Goal: Transaction & Acquisition: Purchase product/service

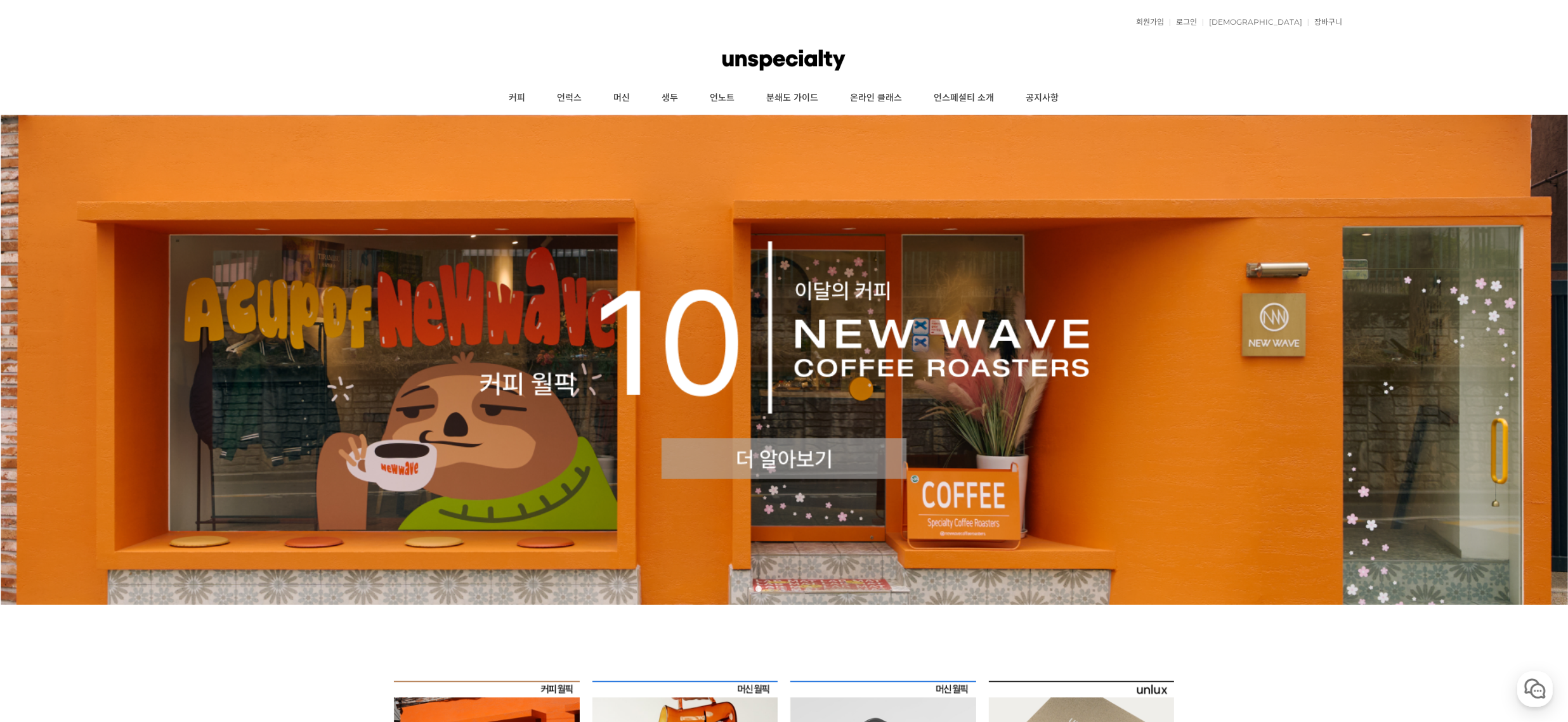
click at [759, 457] on img at bounding box center [784, 360] width 1568 height 490
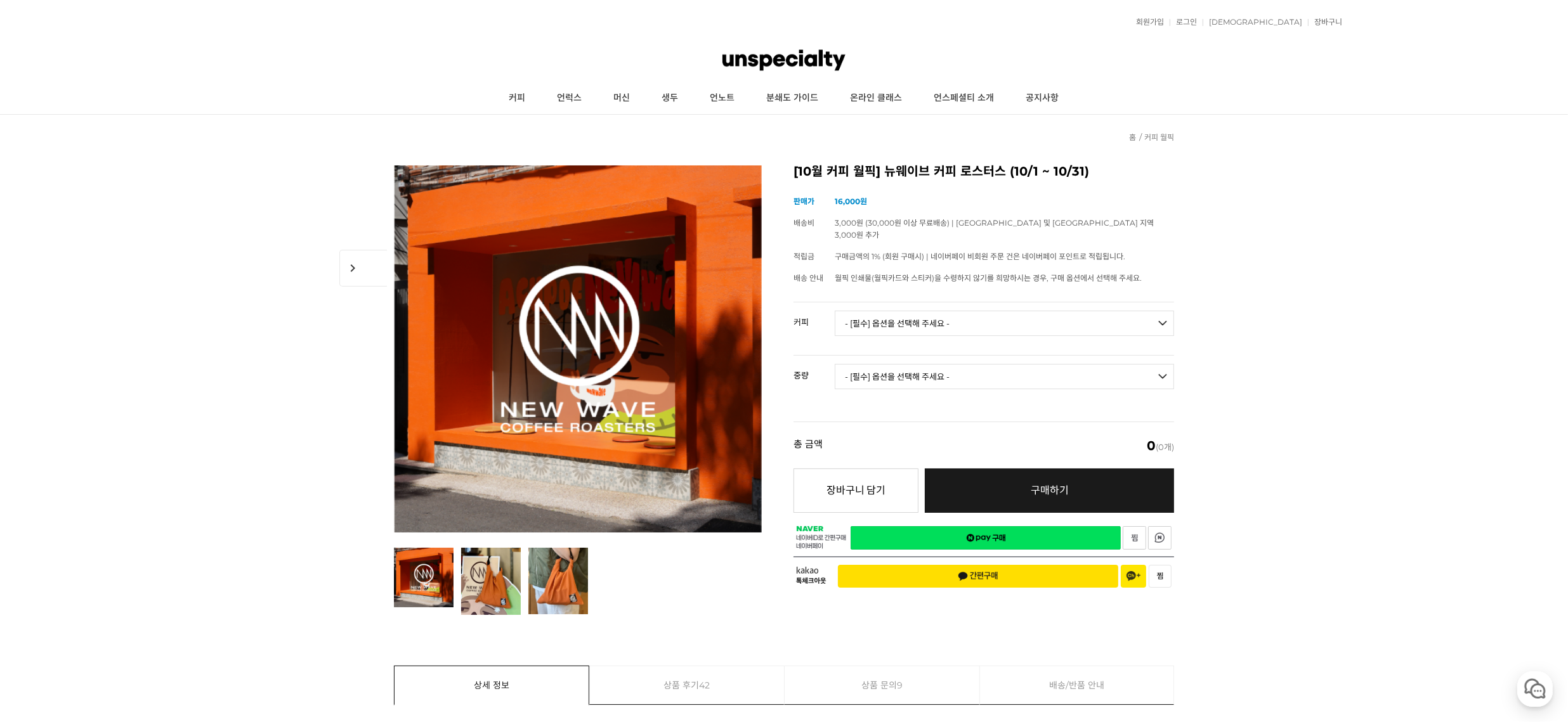
click at [806, 55] on img at bounding box center [784, 61] width 123 height 38
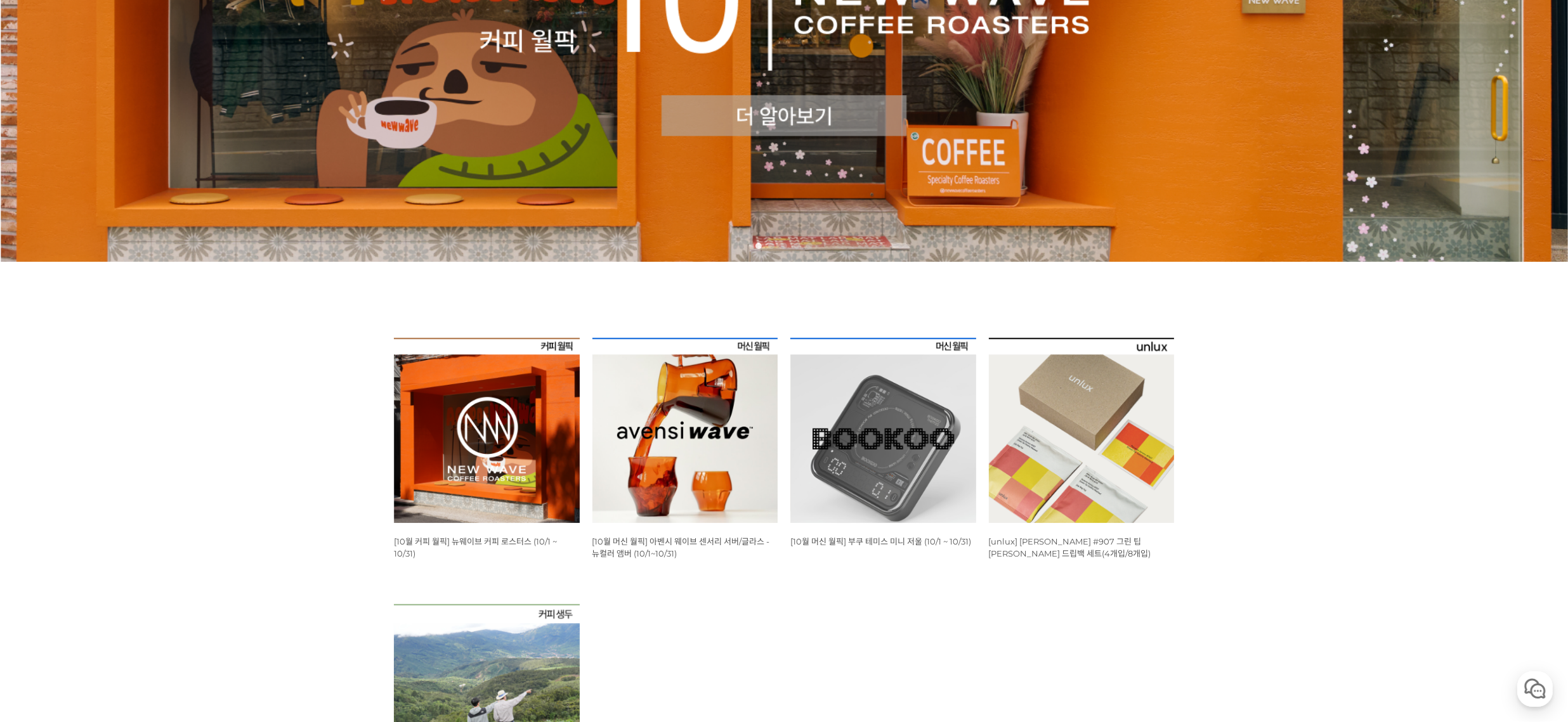
scroll to position [460, 0]
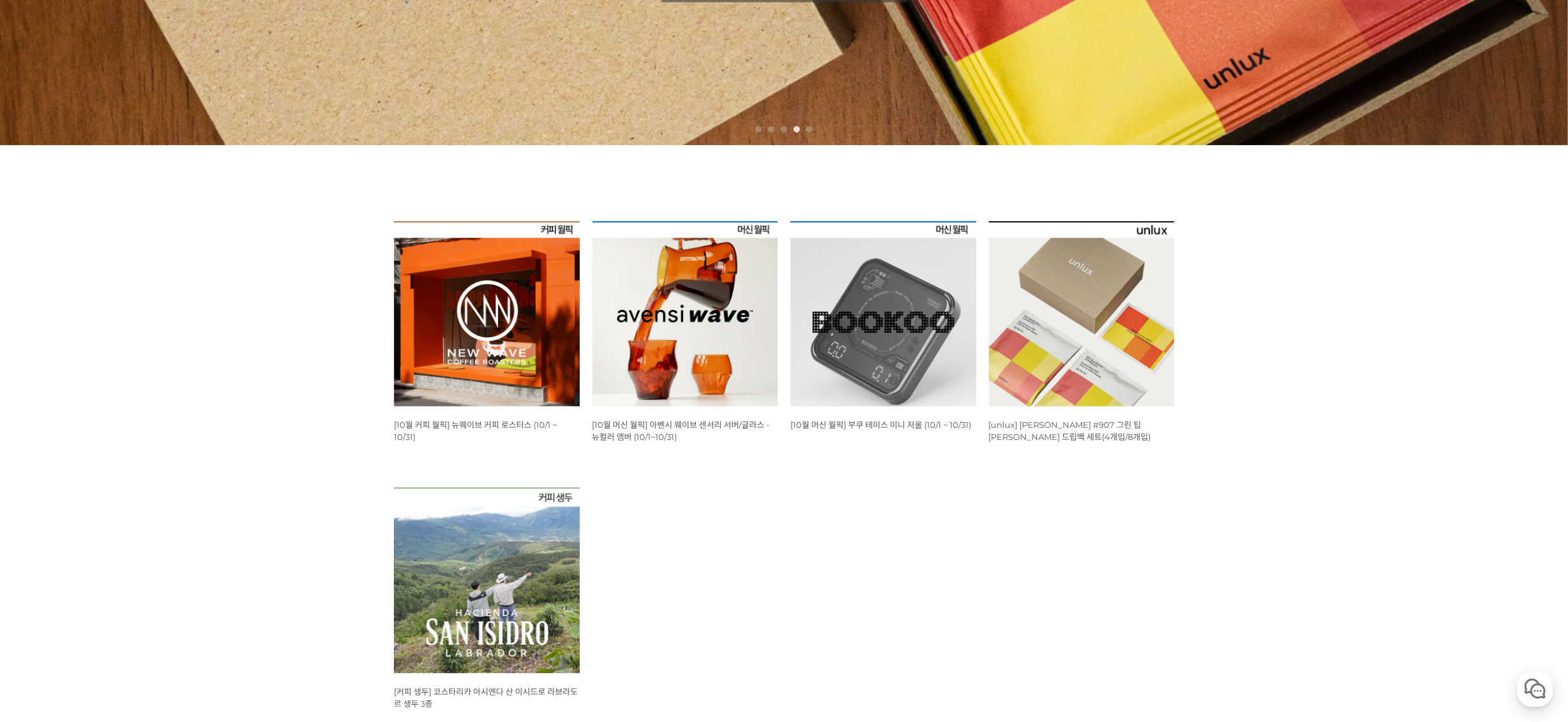
click at [489, 345] on img at bounding box center [486, 314] width 186 height 186
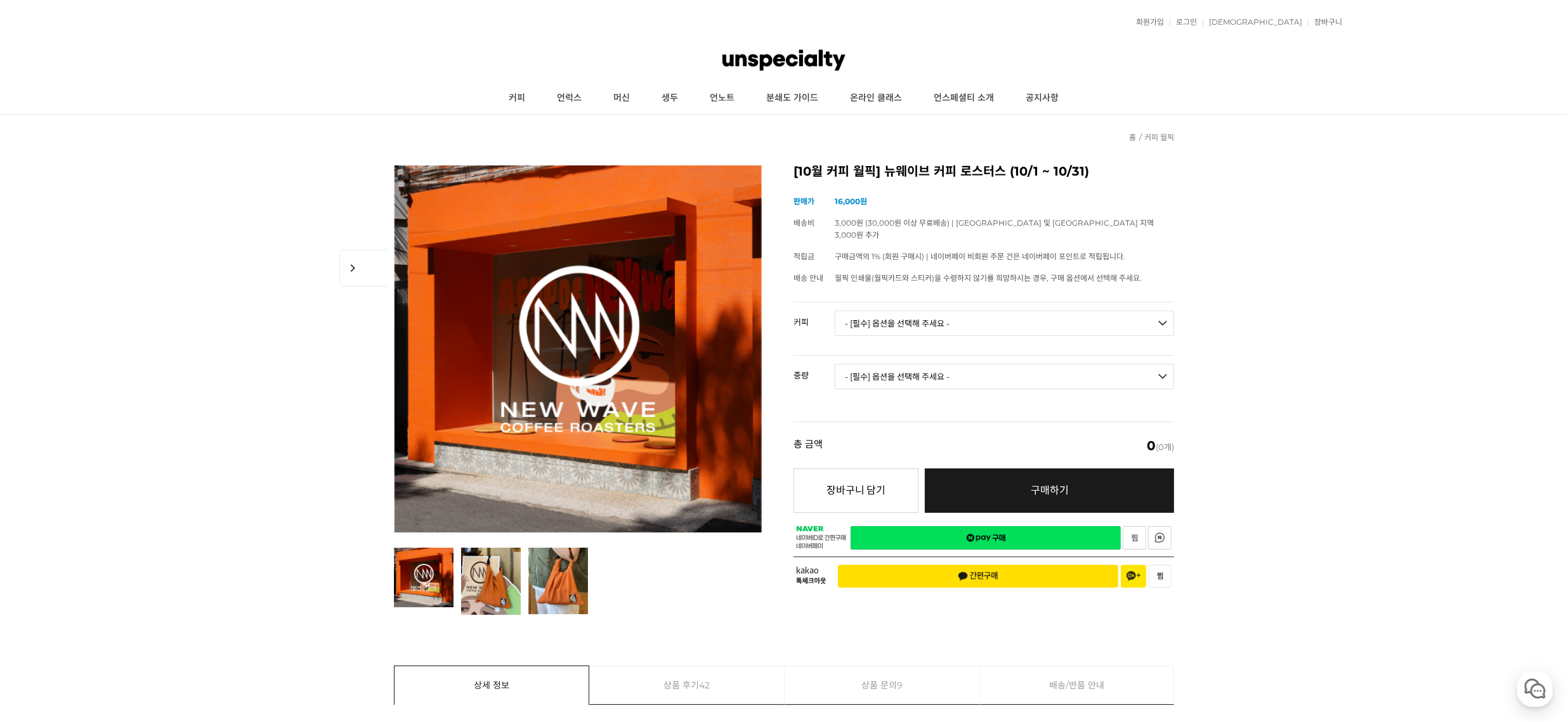
click at [959, 310] on select "- [필수] 옵션을 선택해 주세요 - ------------------- 언스페셜티 분쇄도 가이드 종이 받기 (주문 1건당 최대 1개 제공) …" at bounding box center [1004, 323] width 339 height 25
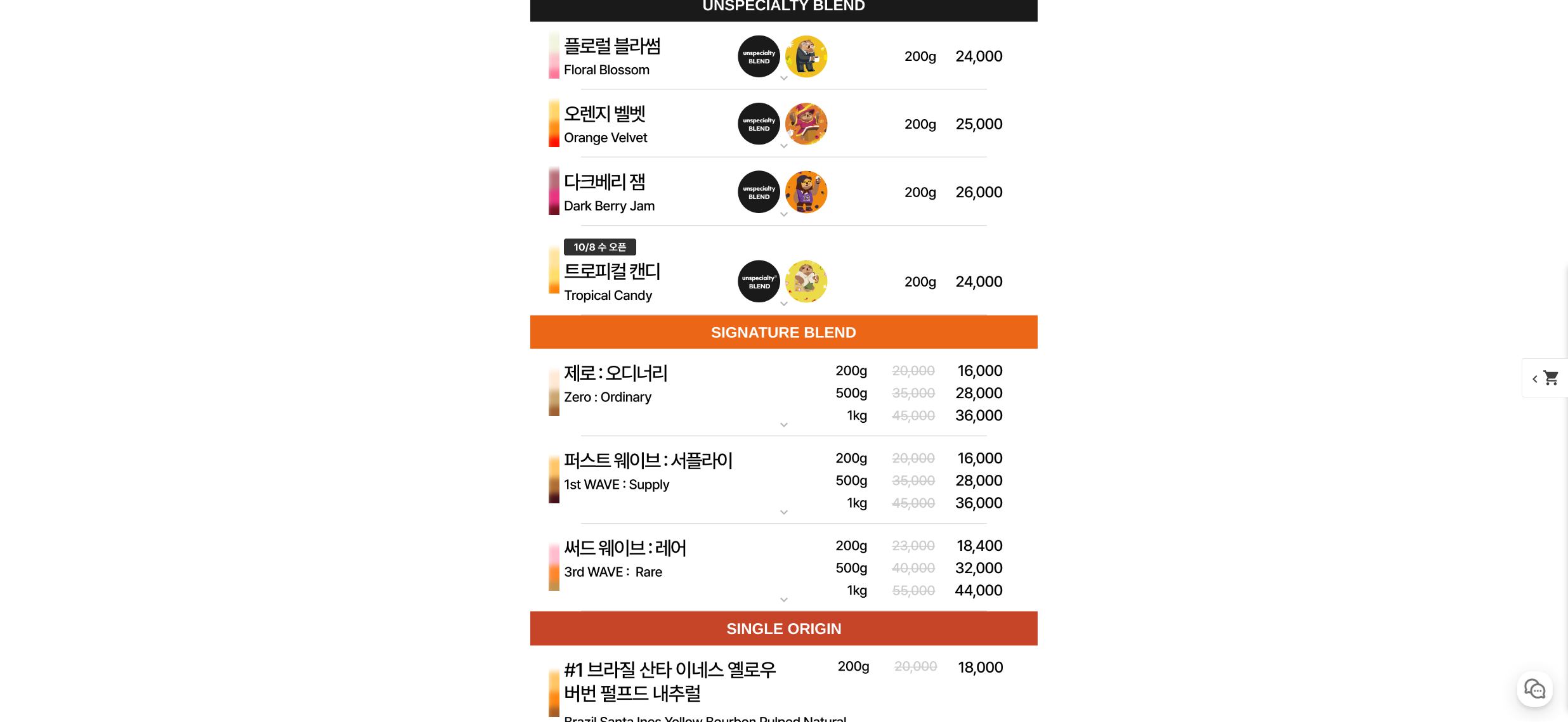
scroll to position [3626, 0]
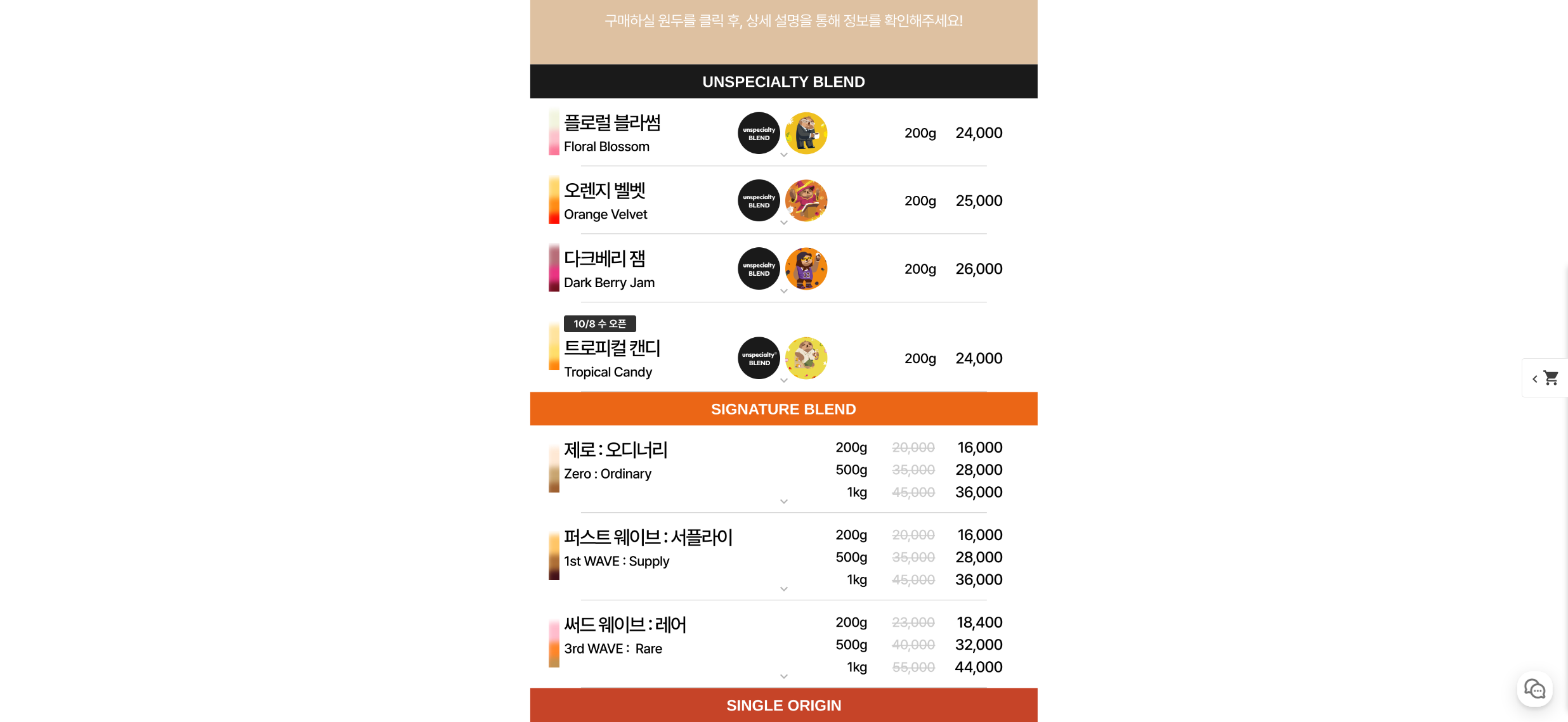
click at [694, 441] on img at bounding box center [784, 470] width 508 height 88
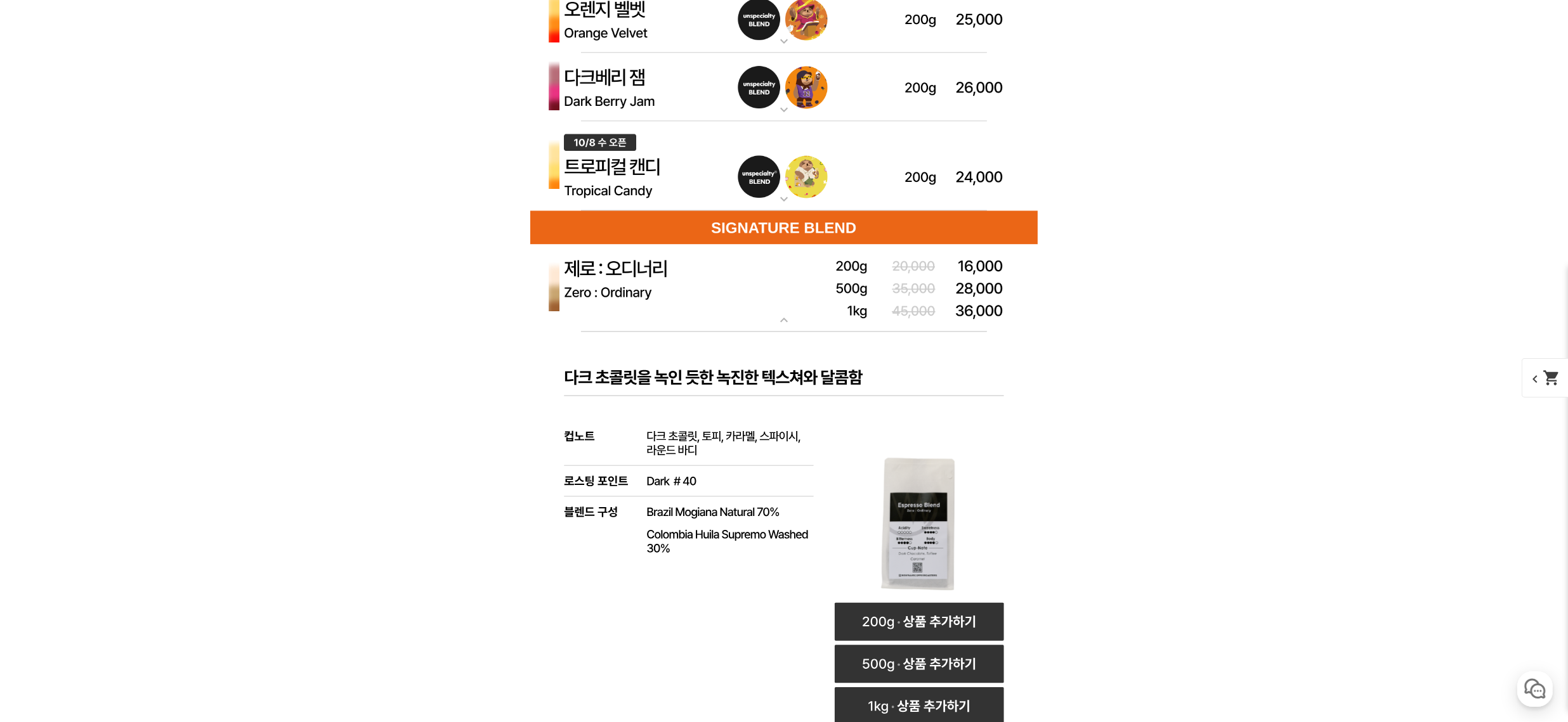
scroll to position [3809, 0]
click at [748, 298] on img at bounding box center [784, 288] width 508 height 88
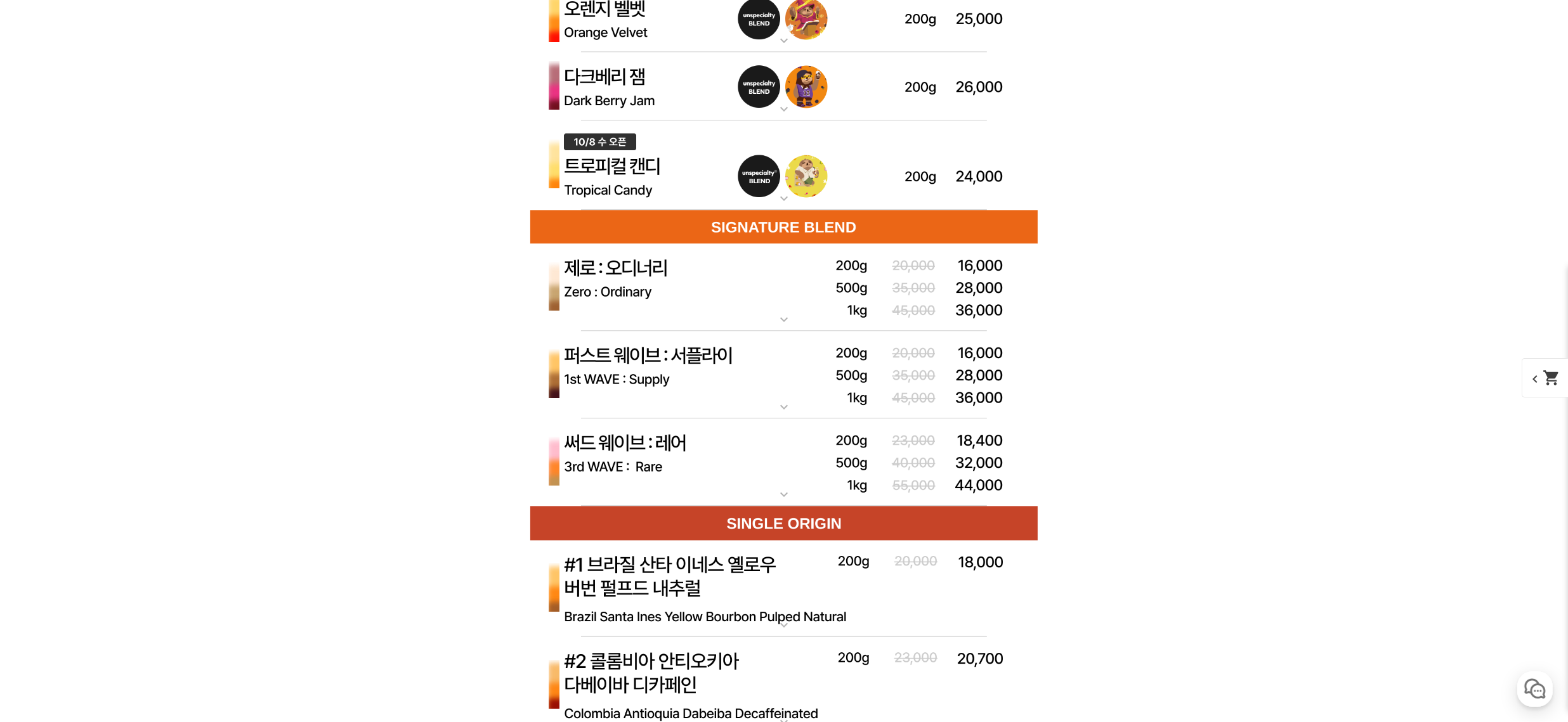
drag, startPoint x: 575, startPoint y: 444, endPoint x: 553, endPoint y: 450, distance: 22.8
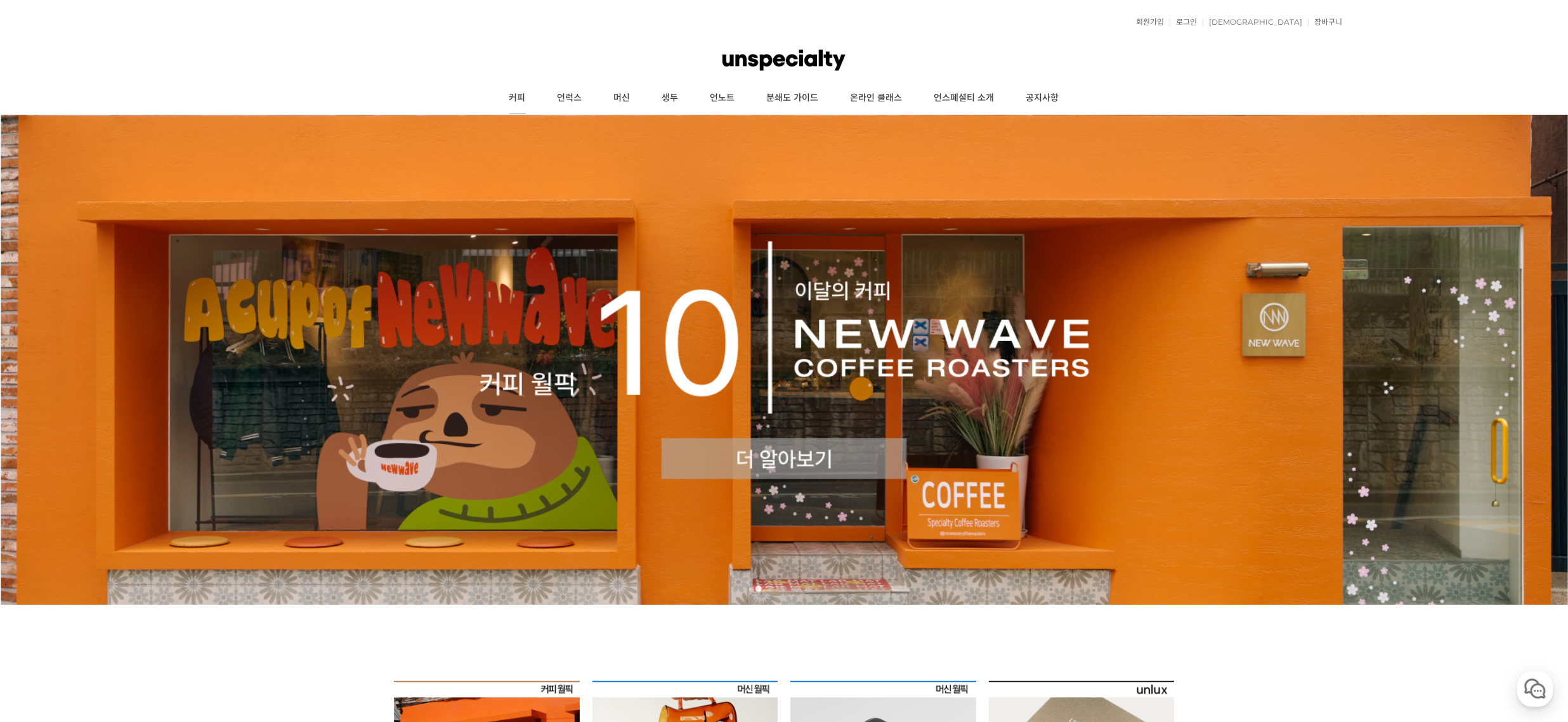
click at [521, 95] on link "커피" at bounding box center [518, 98] width 48 height 32
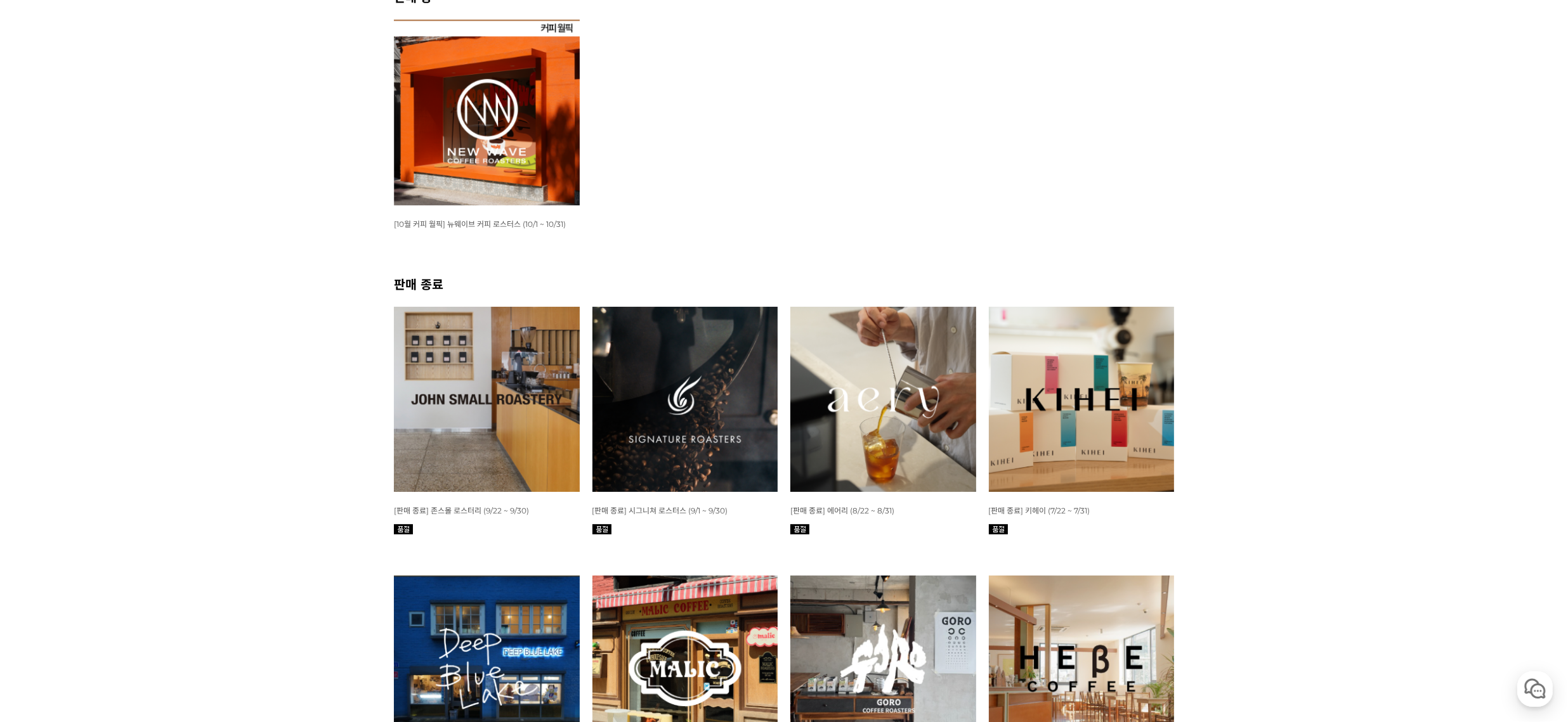
scroll to position [249, 0]
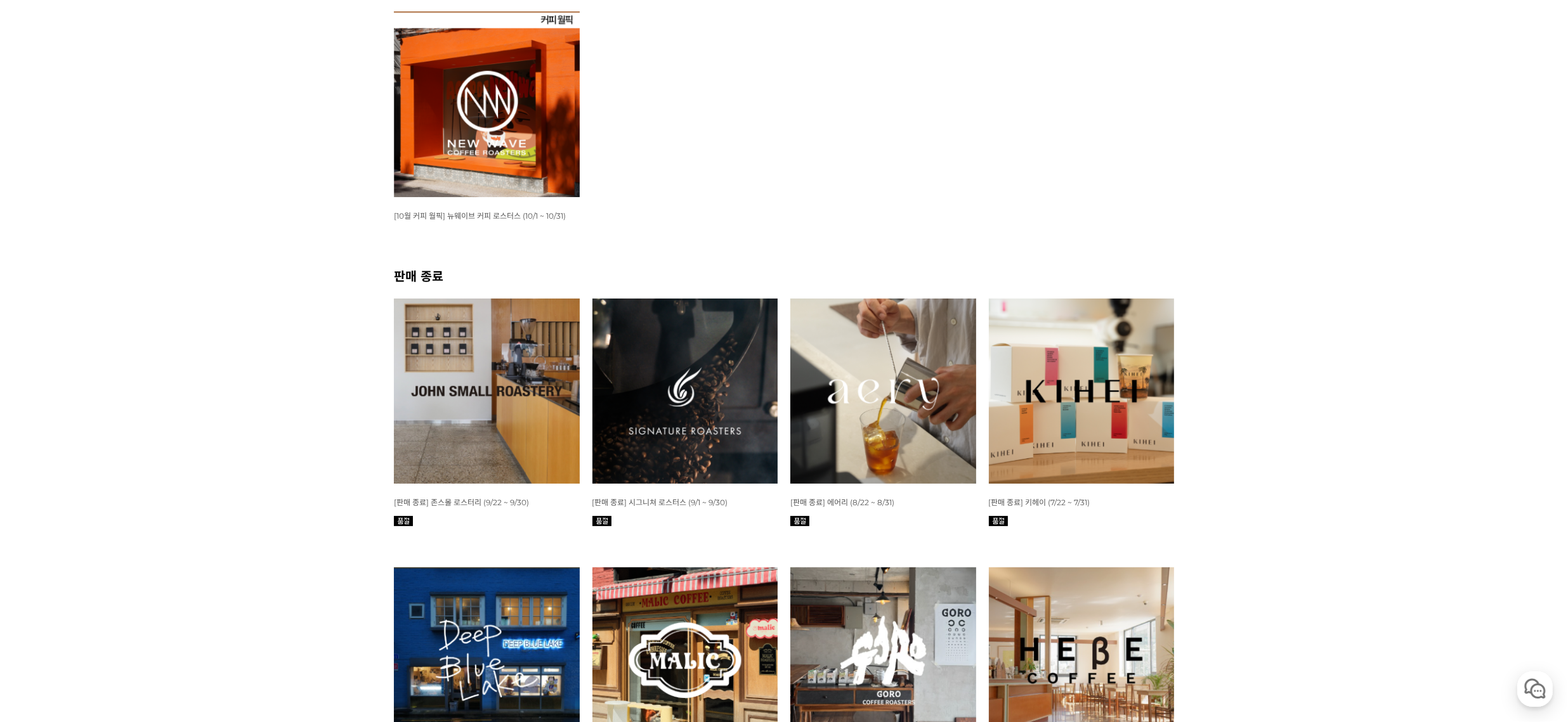
click at [535, 428] on img at bounding box center [486, 391] width 186 height 186
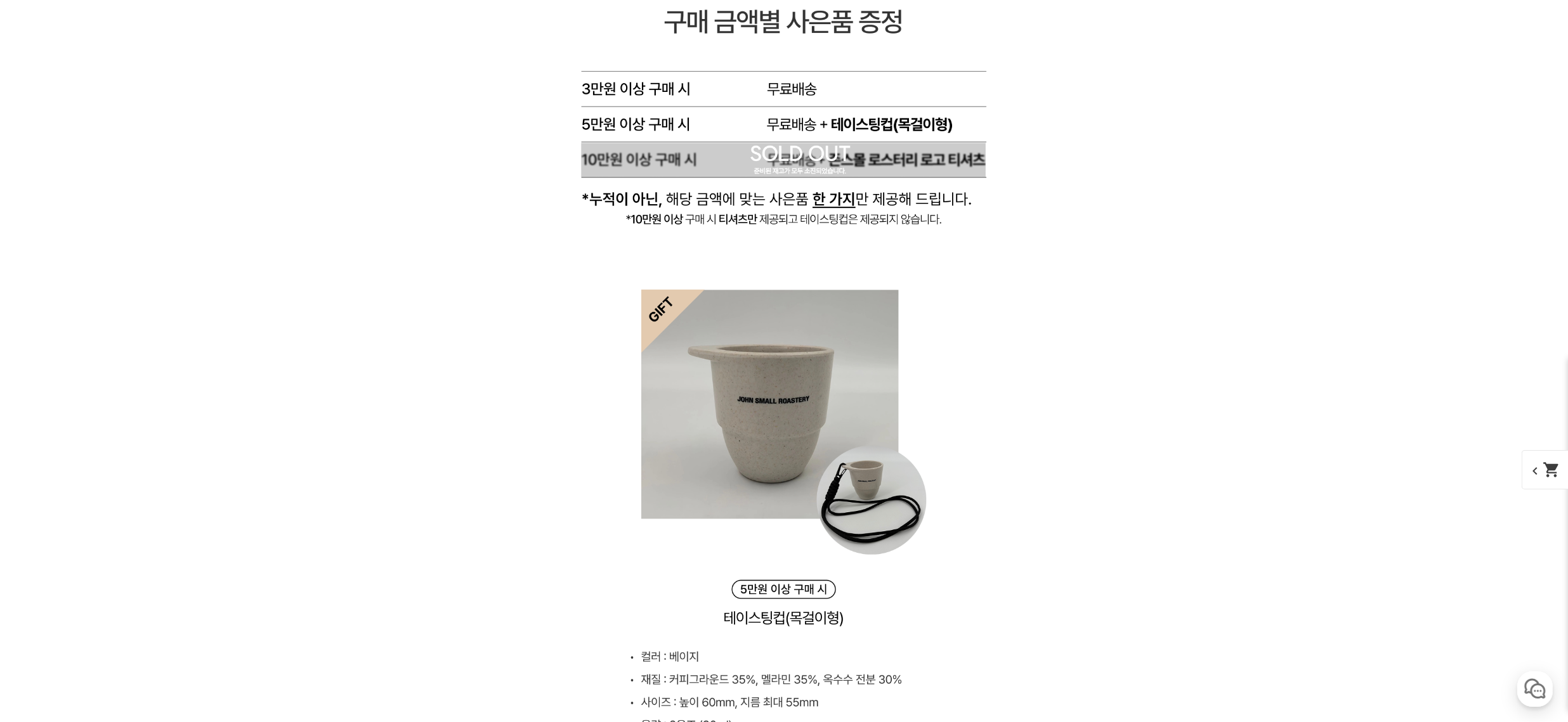
scroll to position [7817, 0]
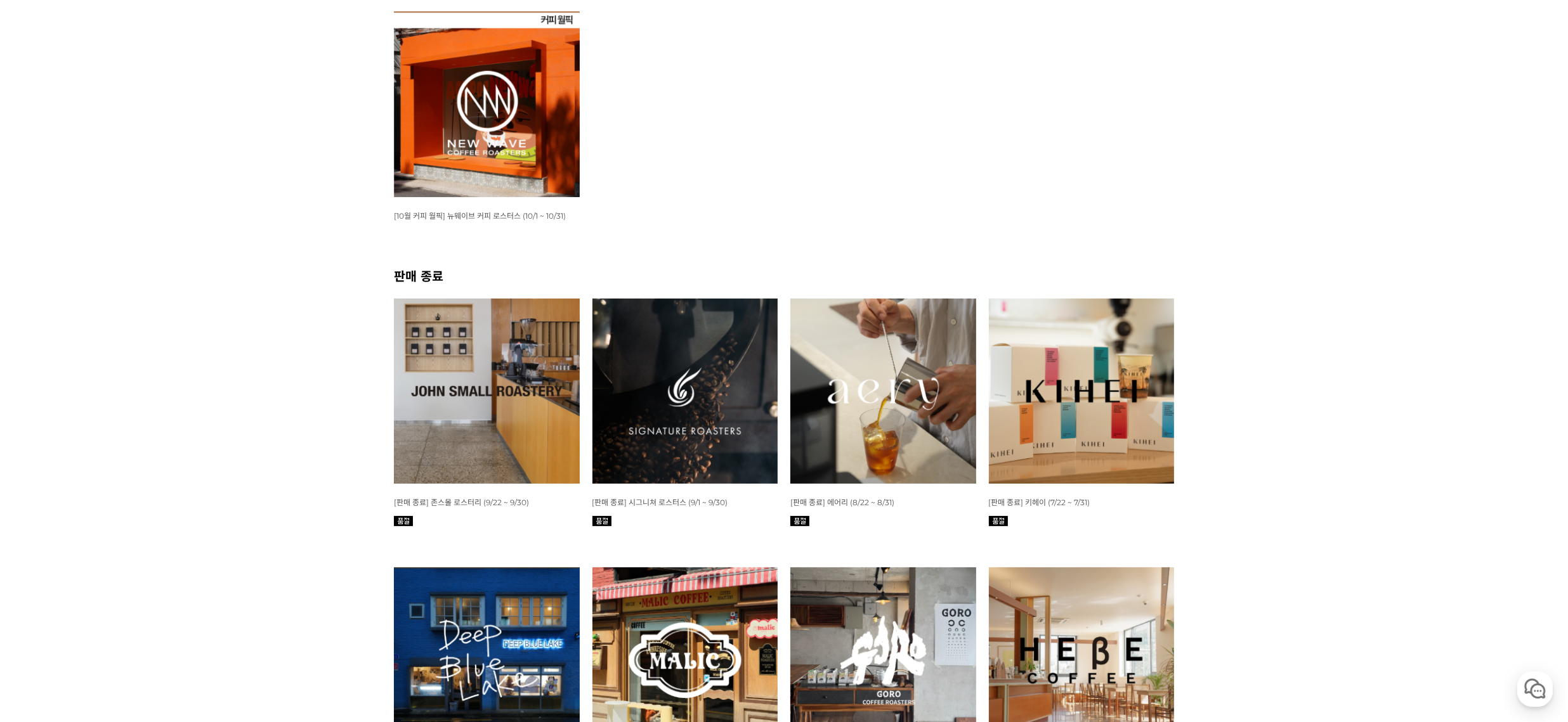
click at [666, 402] on img at bounding box center [685, 391] width 186 height 186
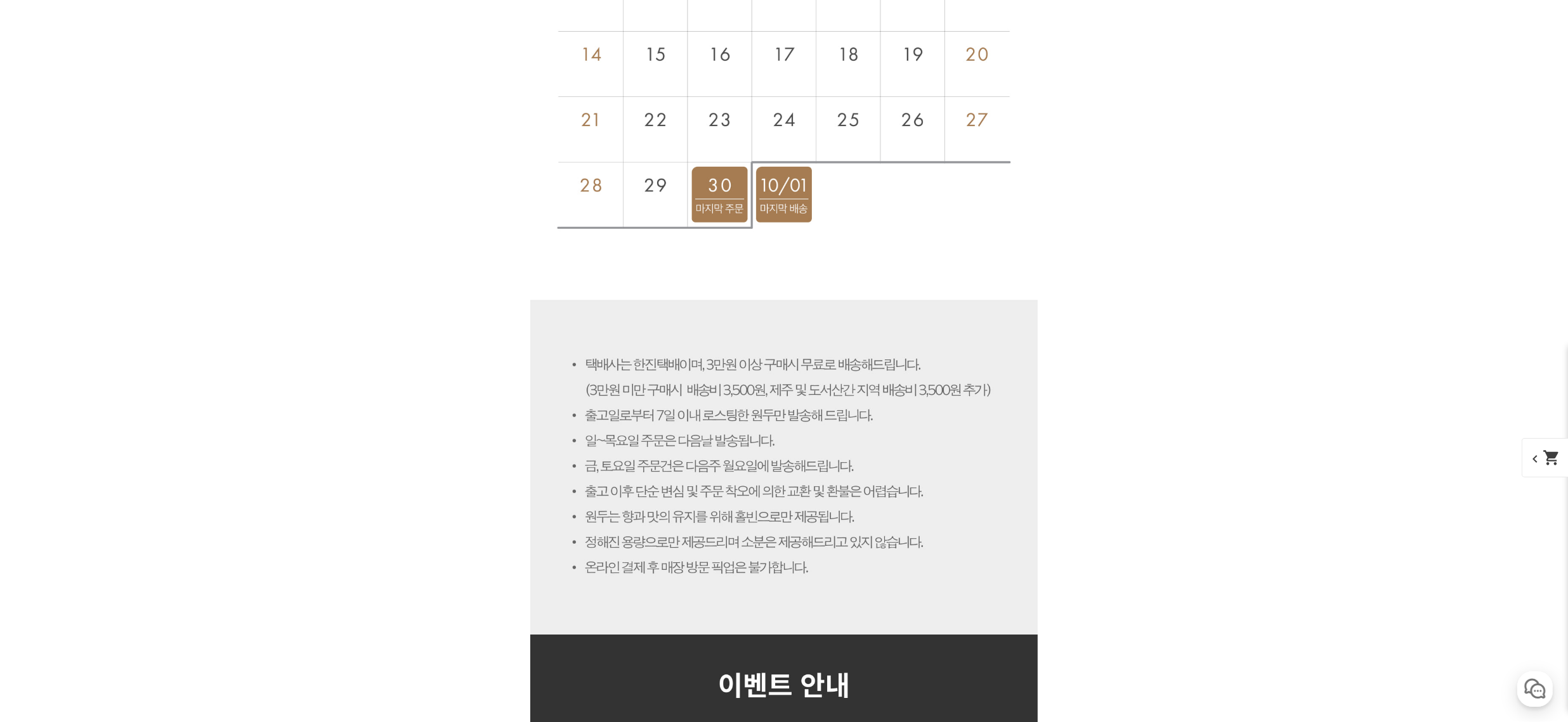
scroll to position [8000, 0]
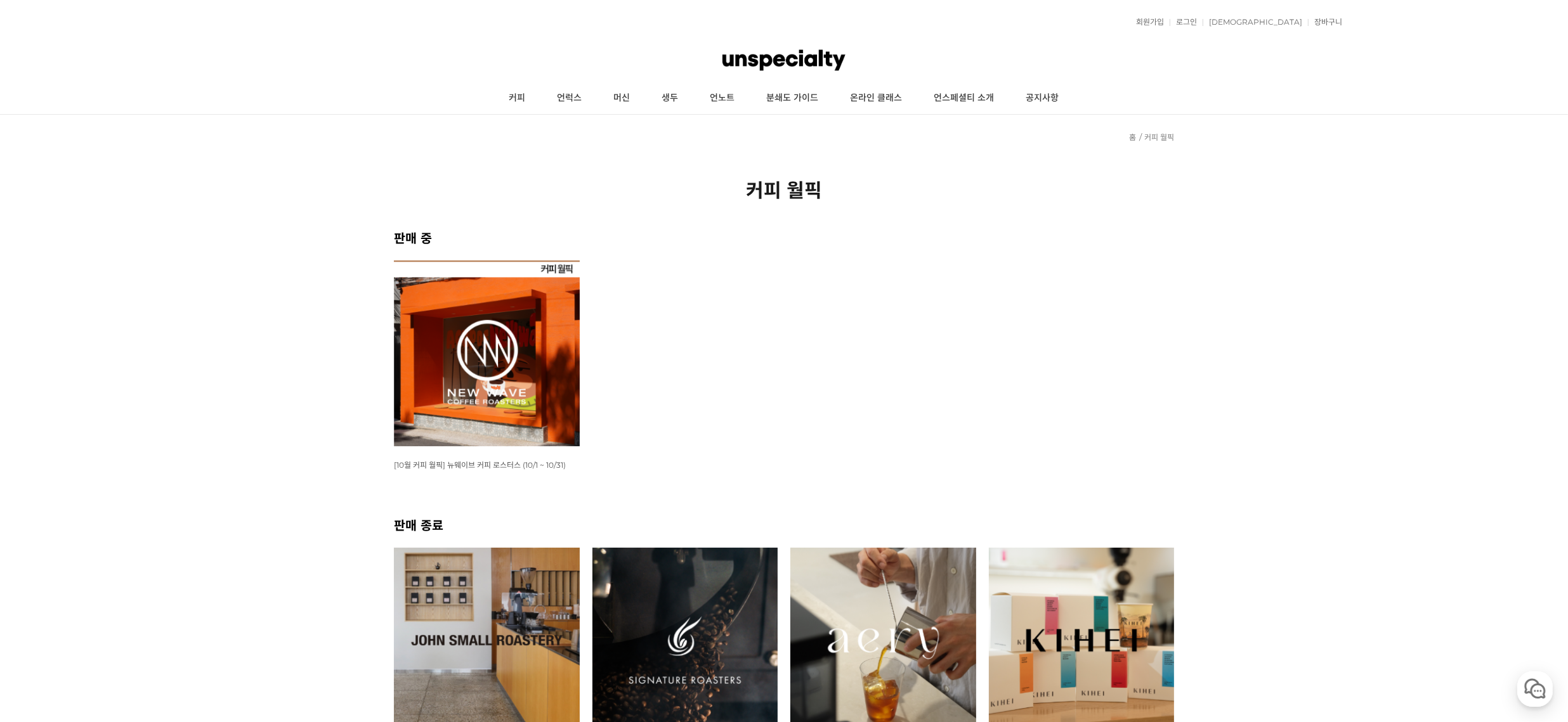
click at [419, 404] on img at bounding box center [486, 353] width 186 height 186
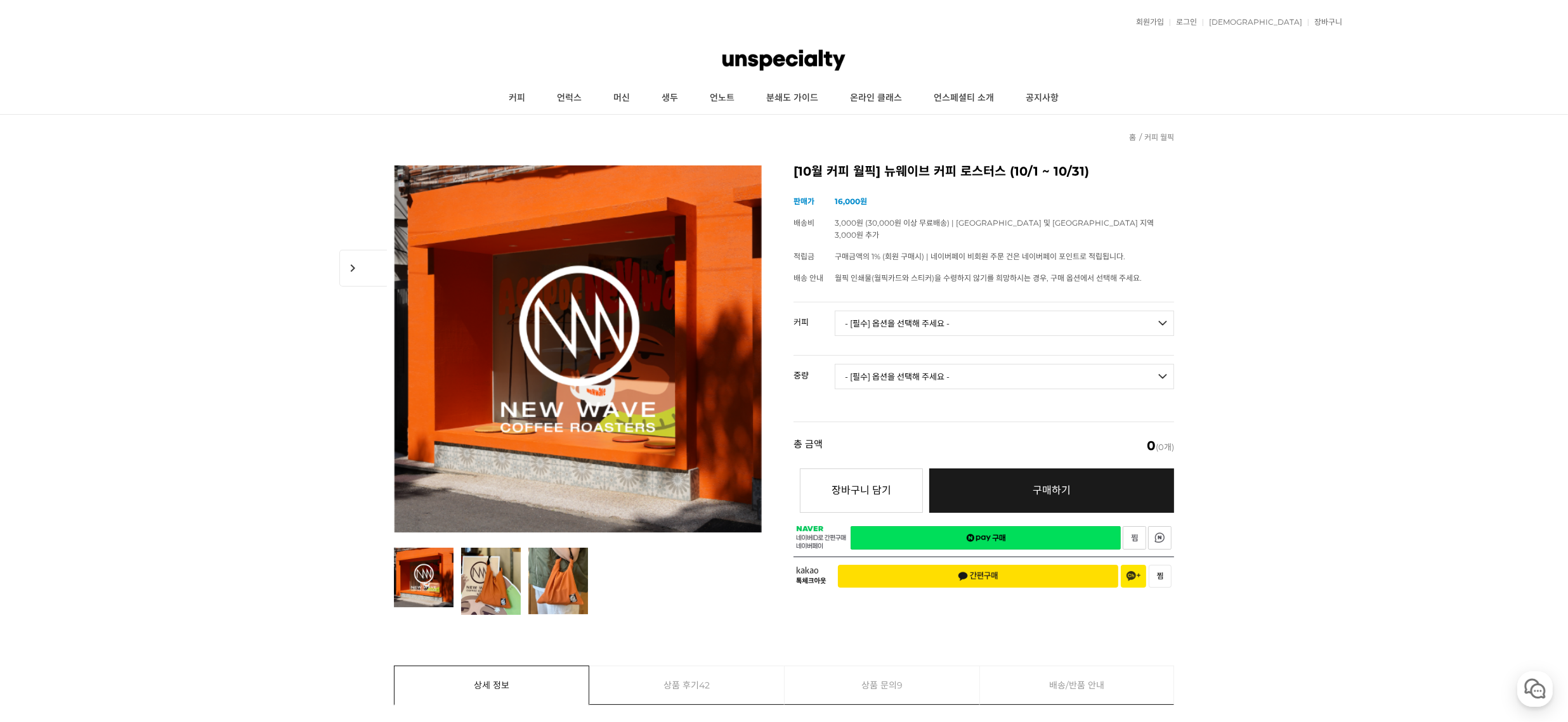
click at [1041, 310] on select "- [필수] 옵션을 선택해 주세요 - ------------------- 언스페셜티 분쇄도 가이드 종이 받기 (주문 1건당 최대 1개 제공) …" at bounding box center [1004, 323] width 339 height 25
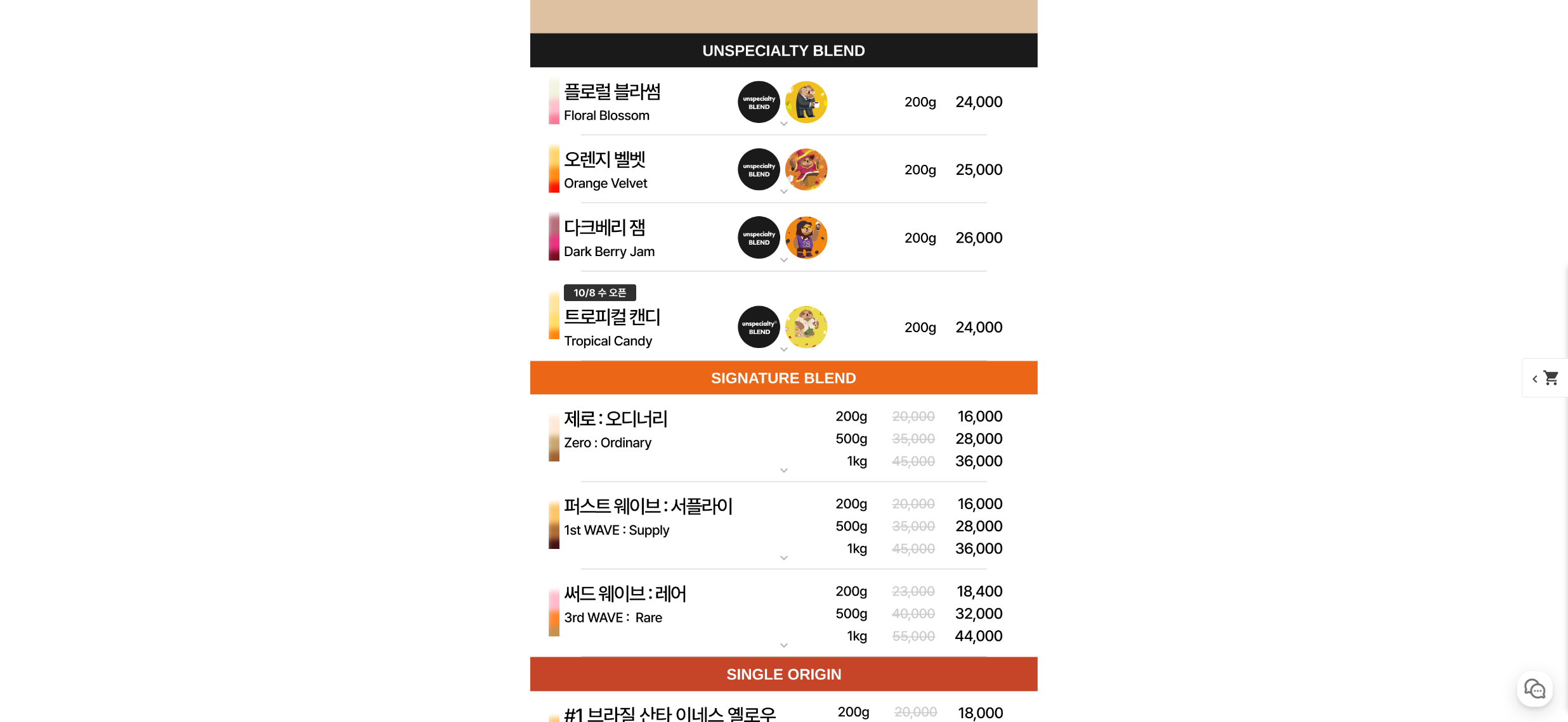
scroll to position [3847, 0]
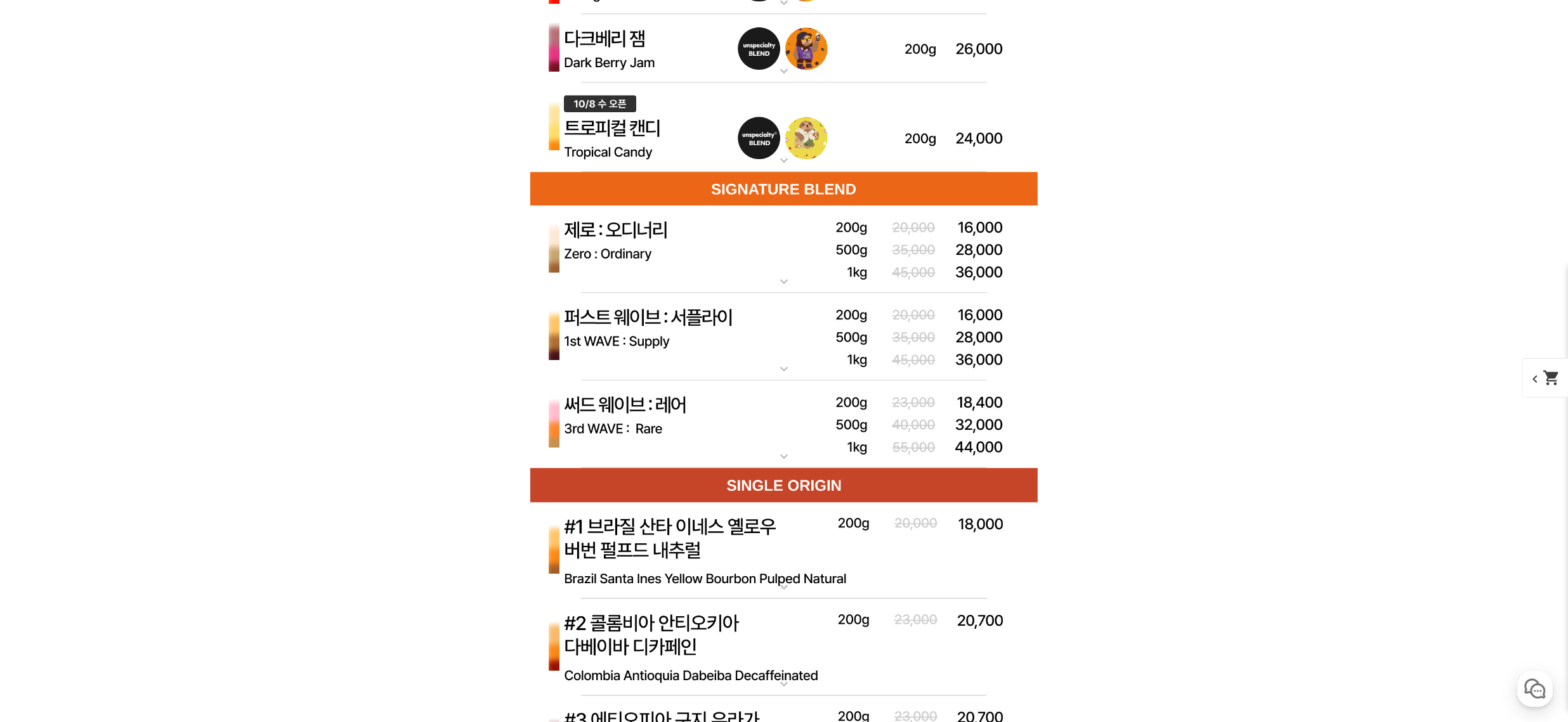
click at [793, 268] on img at bounding box center [784, 250] width 508 height 88
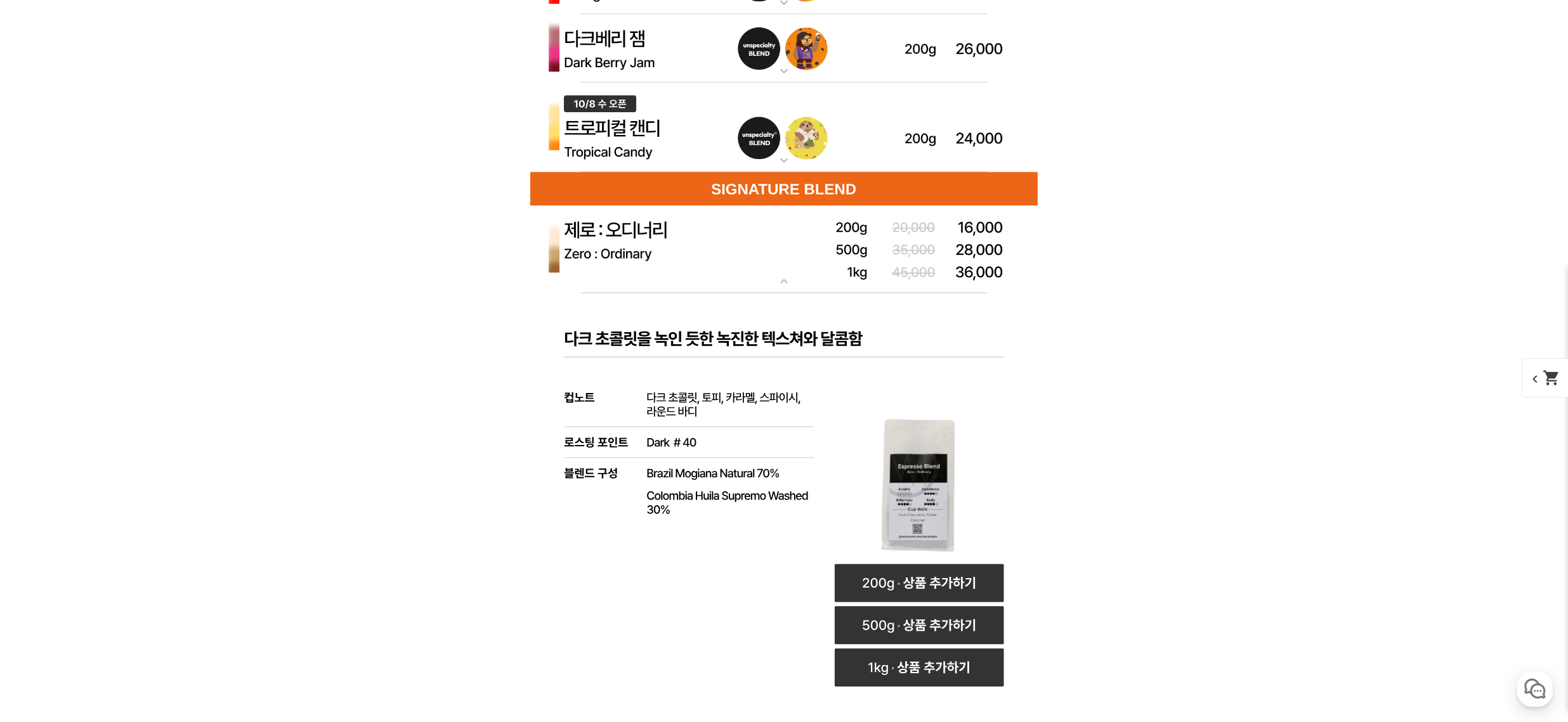
click at [793, 269] on img at bounding box center [784, 250] width 508 height 88
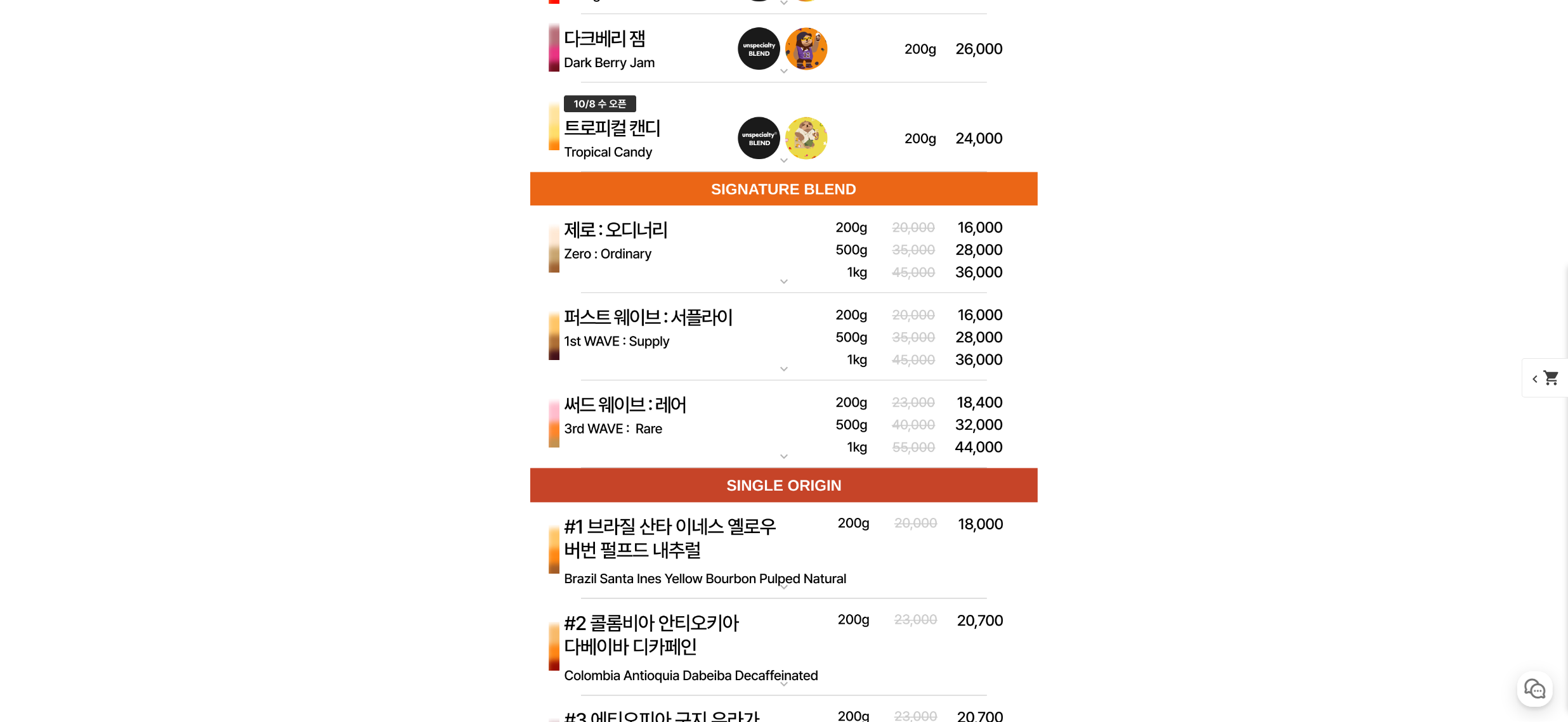
click at [778, 355] on img at bounding box center [784, 337] width 508 height 88
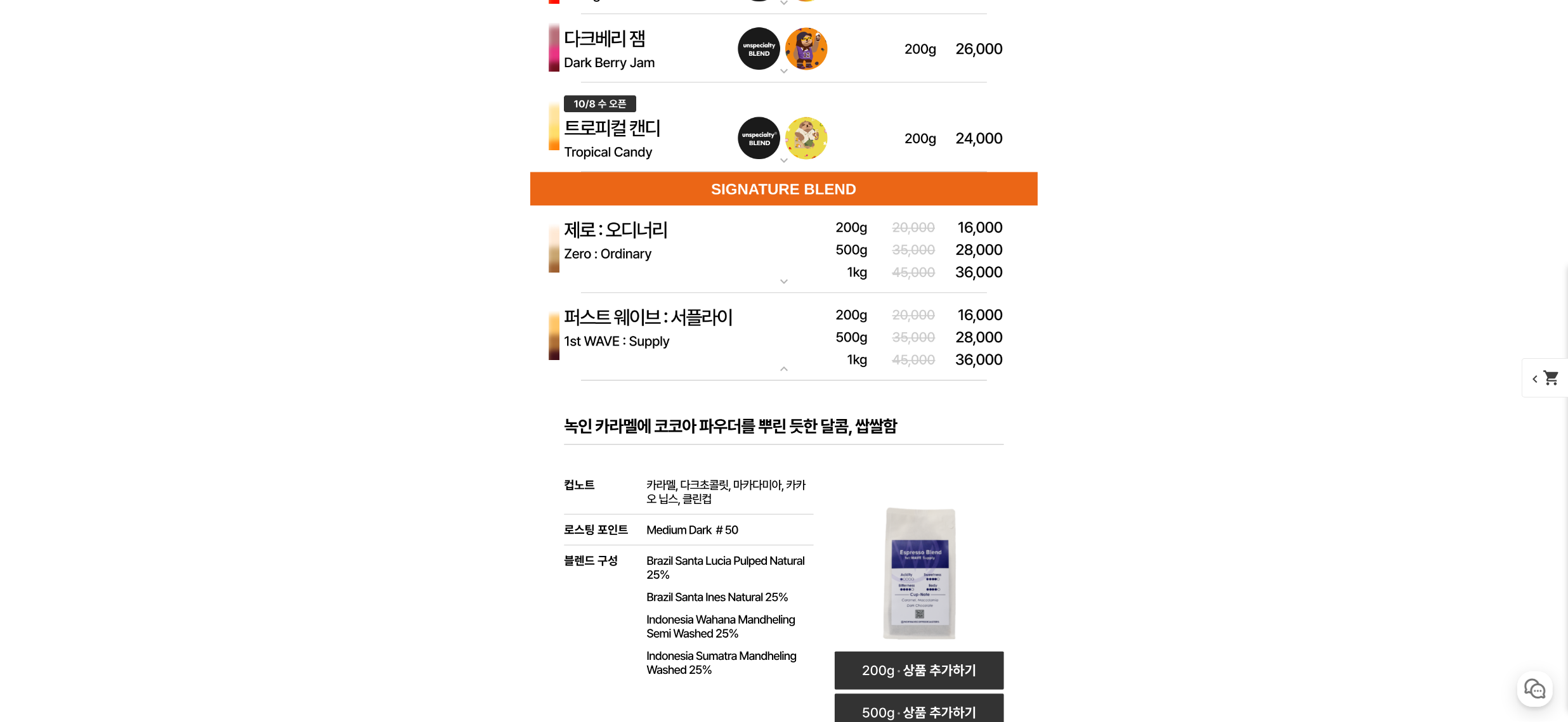
click at [778, 356] on img at bounding box center [784, 337] width 508 height 88
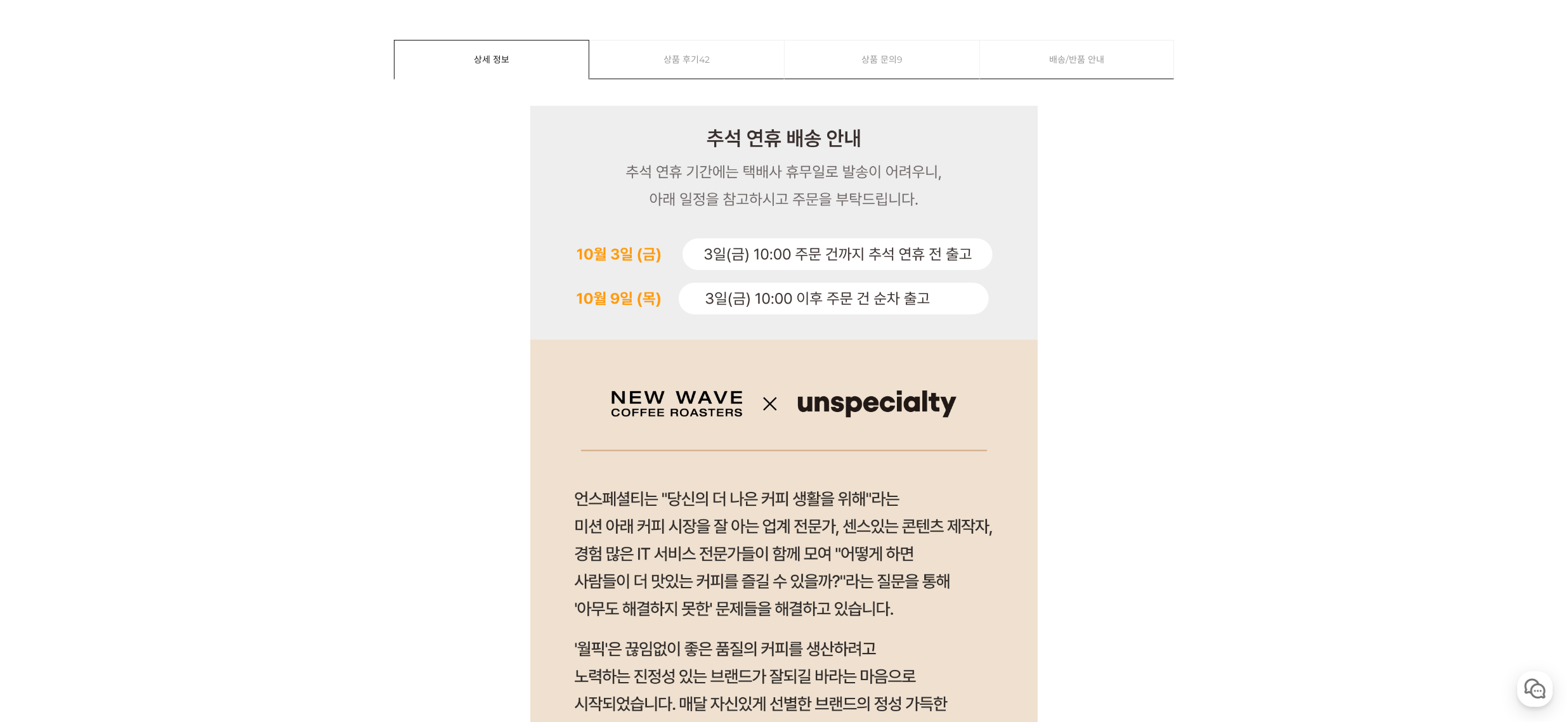
scroll to position [0, 0]
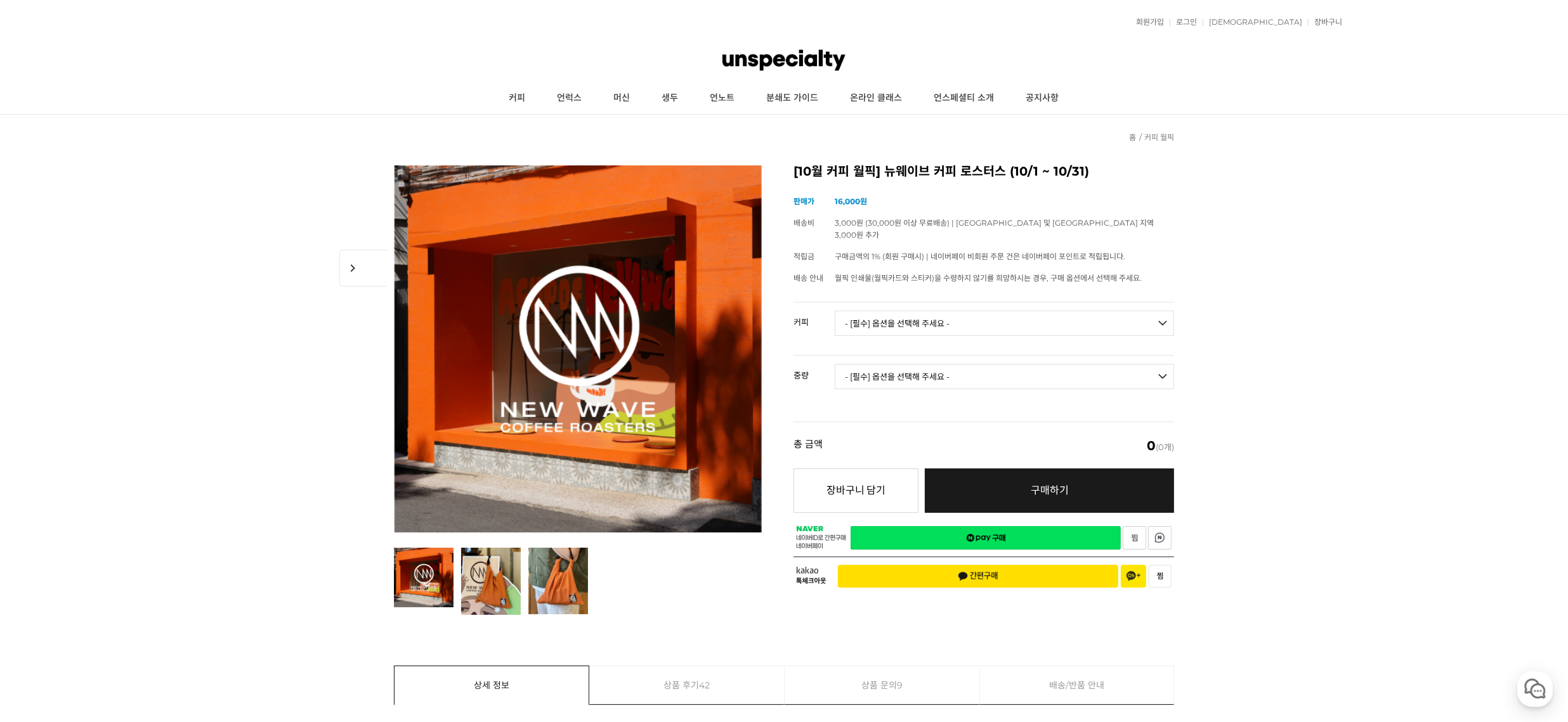
click at [877, 311] on select "- [필수] 옵션을 선택해 주세요 - ------------------- 언스페셜티 분쇄도 가이드 종이 받기 (주문 1건당 최대 1개 제공) …" at bounding box center [1004, 323] width 339 height 25
select select "퍼스트 웨이브 : 서플라이 (하우스 블렌드)"
click at [835, 310] on select "- [필수] 옵션을 선택해 주세요 - ------------------- 언스페셜티 분쇄도 가이드 종이 받기 (주문 1건당 최대 1개 제공) …" at bounding box center [1004, 323] width 339 height 25
click at [907, 364] on select "- [필수] 옵션을 선택해 주세요 - ------------------- 200g 500g 1kg" at bounding box center [1004, 376] width 339 height 25
select select "1kg"
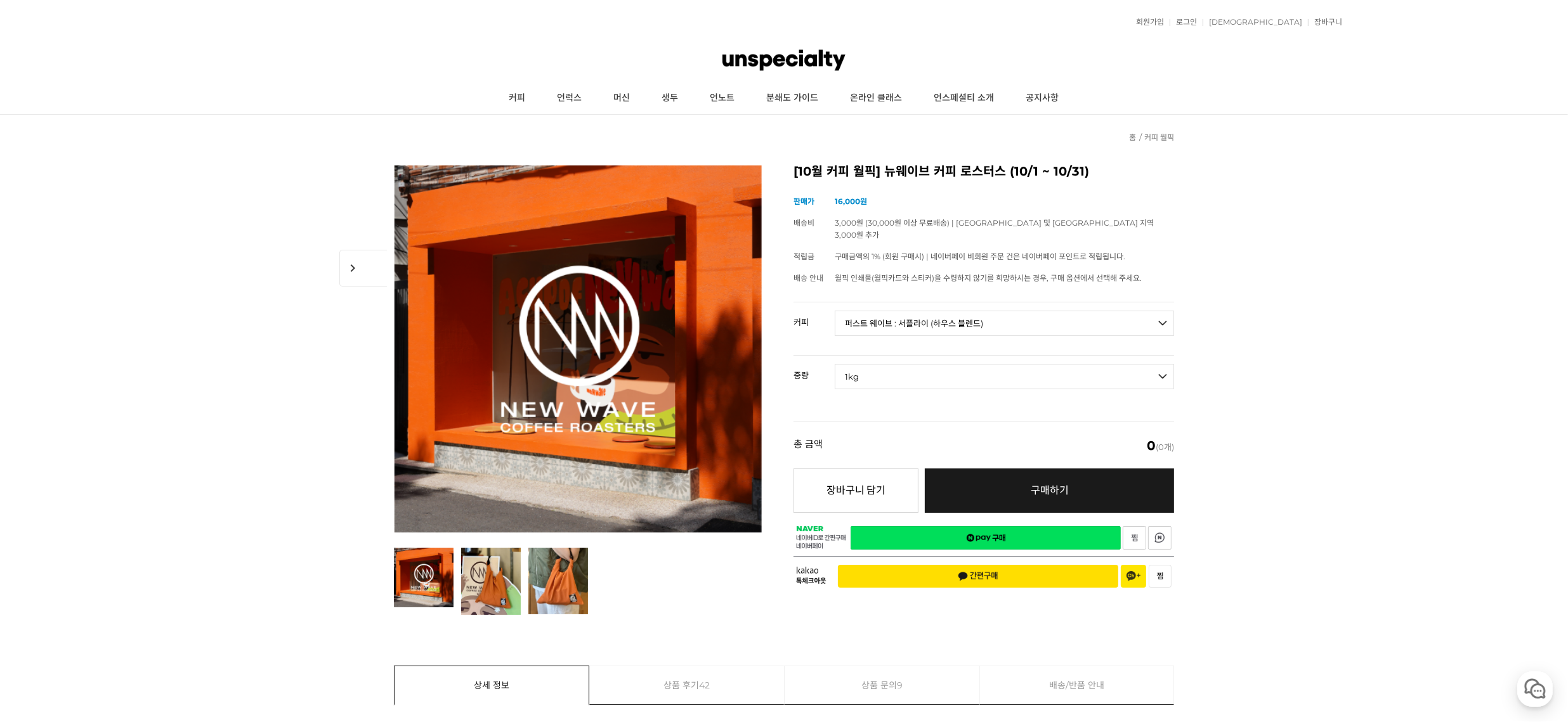
click at [835, 364] on select "- [필수] 옵션을 선택해 주세요 - ------------------- 200g 500g 1kg" at bounding box center [1004, 376] width 339 height 25
select select "*"
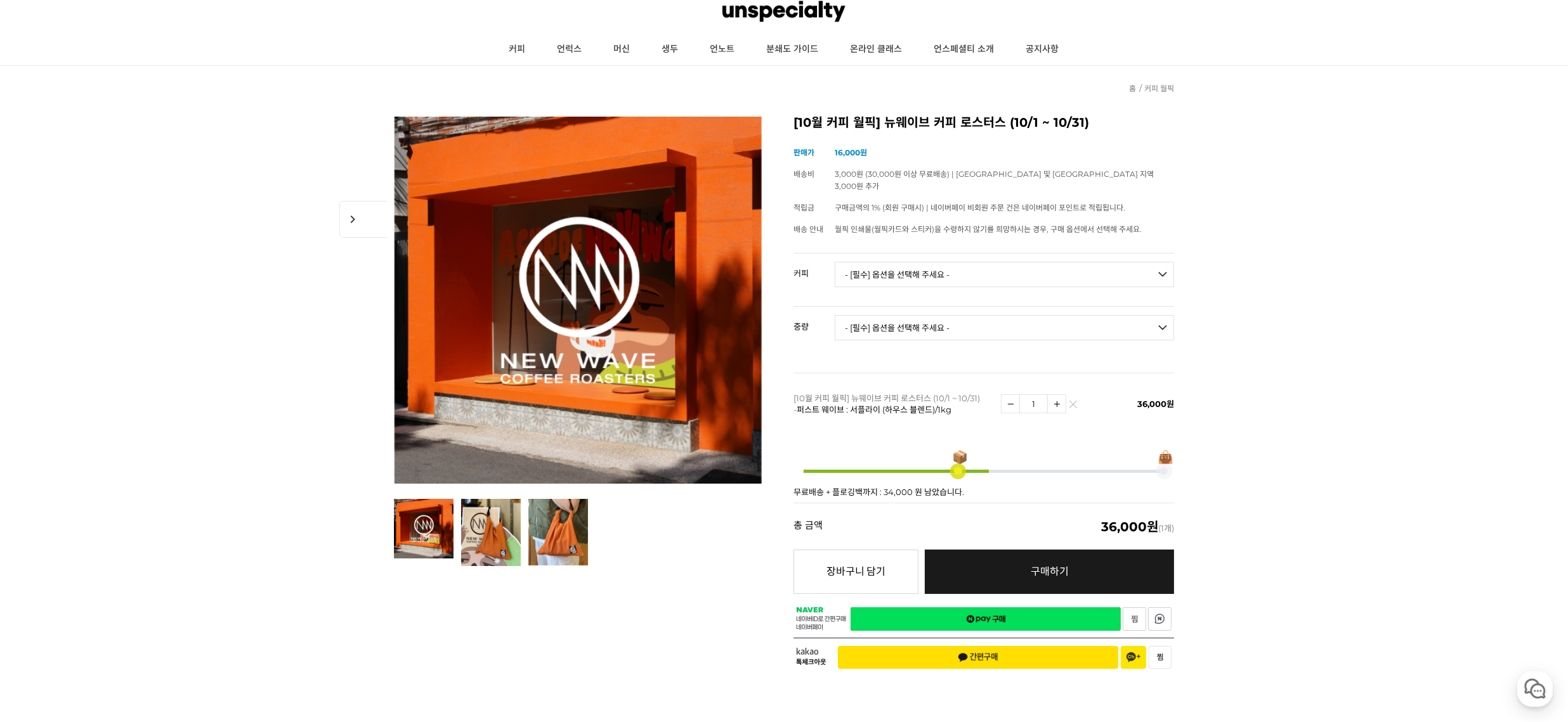
scroll to position [235, 0]
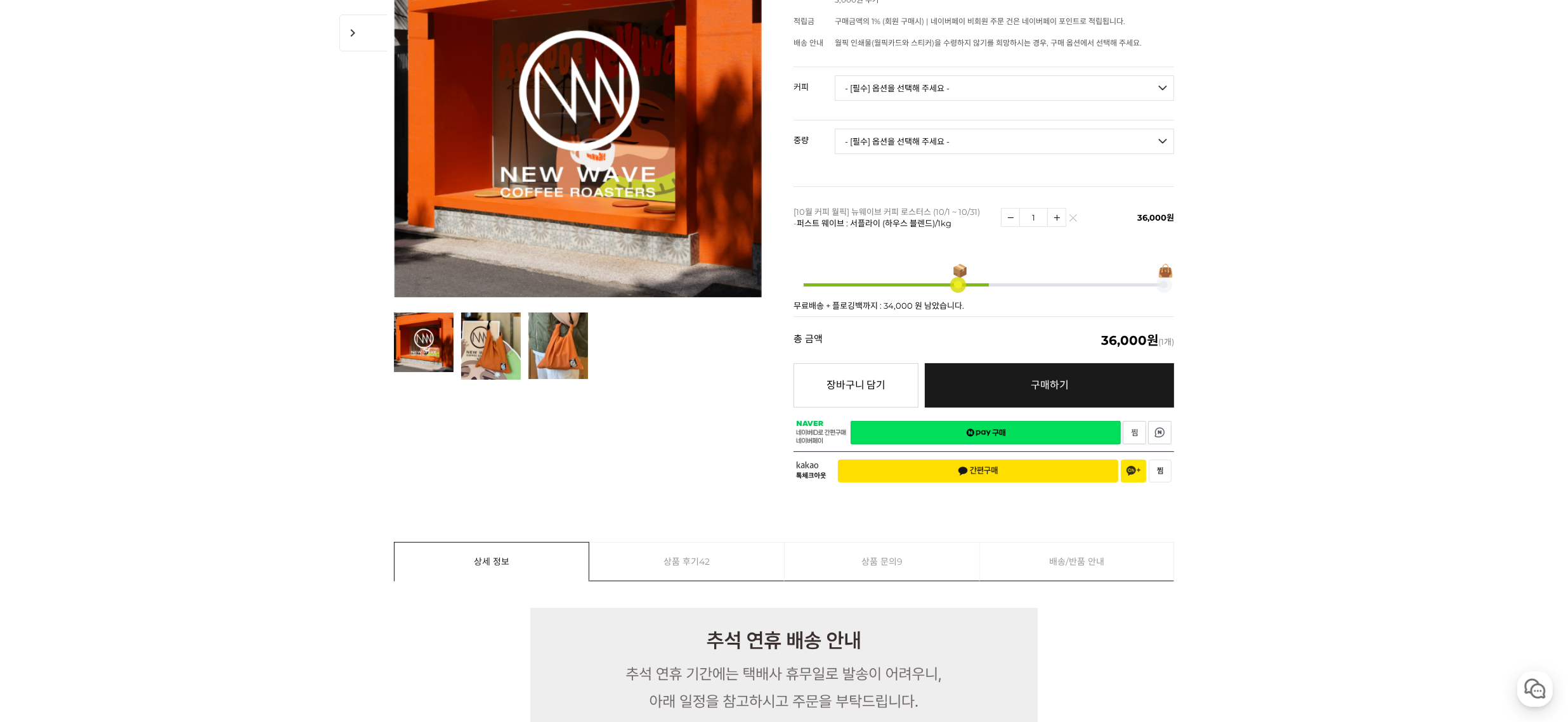
click at [919, 421] on link "네이버페이 구매하기" at bounding box center [985, 432] width 270 height 23
